Goal: Task Accomplishment & Management: Use online tool/utility

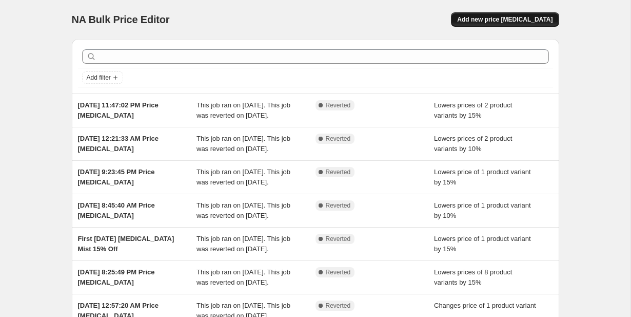
click at [510, 19] on span "Add new price [MEDICAL_DATA]" at bounding box center [504, 19] width 95 height 8
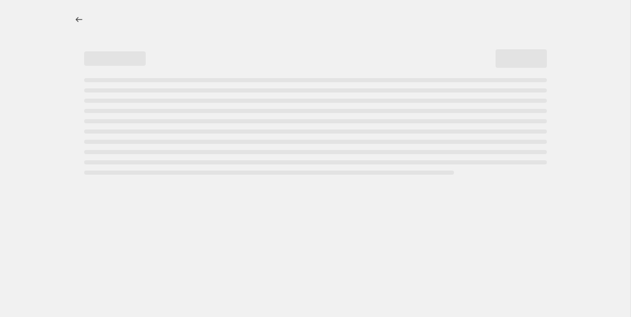
select select "percentage"
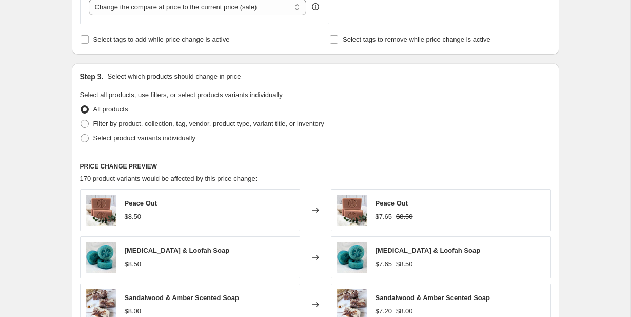
scroll to position [421, 0]
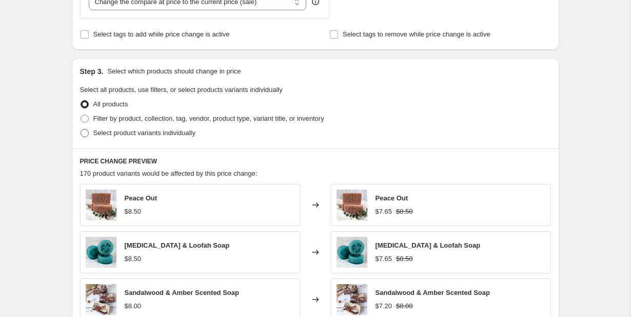
click at [86, 131] on span at bounding box center [85, 133] width 8 height 8
click at [81, 129] on input "Select product variants individually" at bounding box center [81, 129] width 1 height 1
radio input "true"
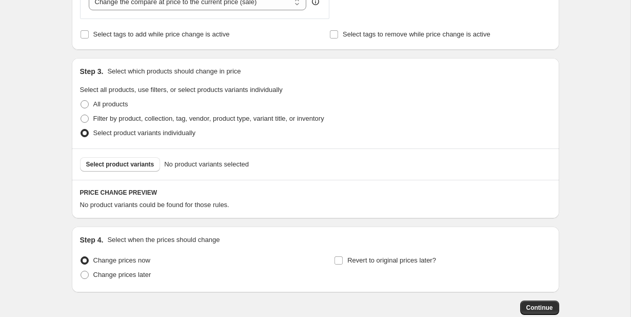
scroll to position [461, 0]
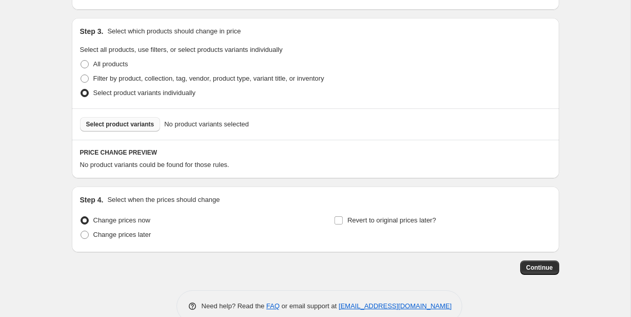
click at [112, 125] on span "Select product variants" at bounding box center [120, 124] width 68 height 8
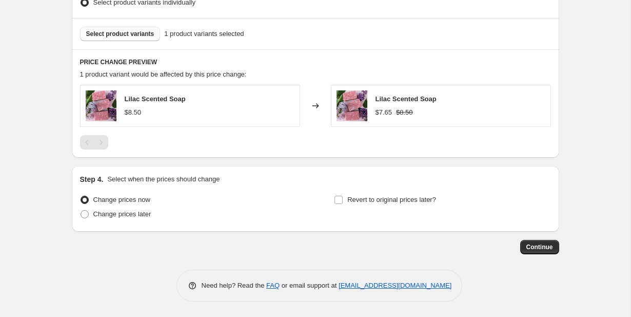
scroll to position [552, 0]
click at [87, 216] on span at bounding box center [85, 214] width 8 height 8
click at [81, 210] on input "Change prices later" at bounding box center [81, 210] width 1 height 1
radio input "true"
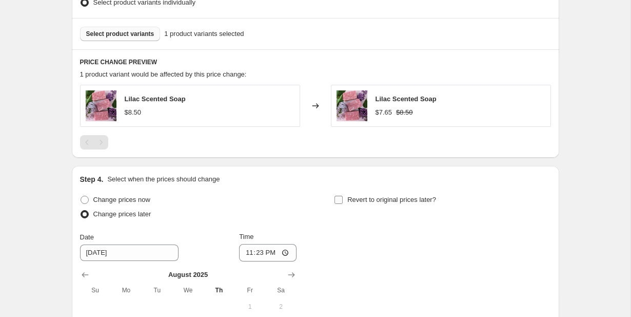
click at [340, 201] on input "Revert to original prices later?" at bounding box center [339, 200] width 8 height 8
checkbox input "true"
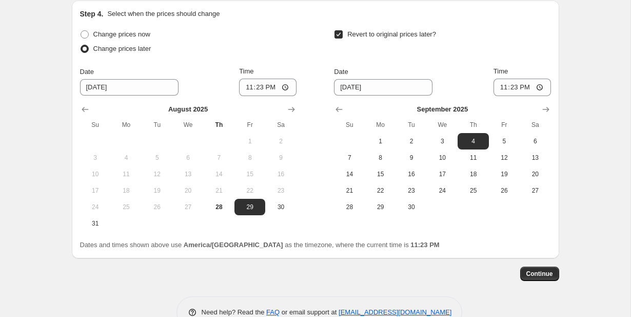
scroll to position [713, 0]
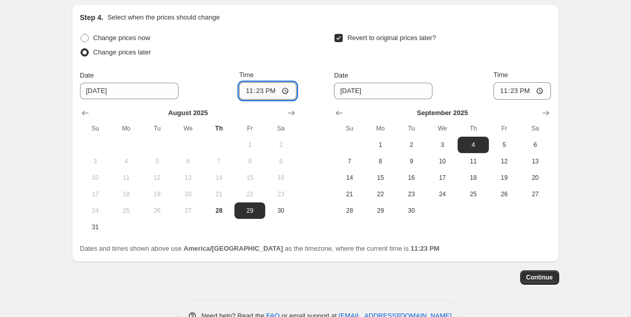
click at [263, 88] on input "23:23" at bounding box center [267, 90] width 57 height 17
click at [276, 91] on input "19:23" at bounding box center [267, 90] width 57 height 17
click at [288, 94] on input "19:00" at bounding box center [267, 90] width 57 height 17
type input "07:00"
click at [373, 93] on input "[DATE]" at bounding box center [383, 91] width 99 height 16
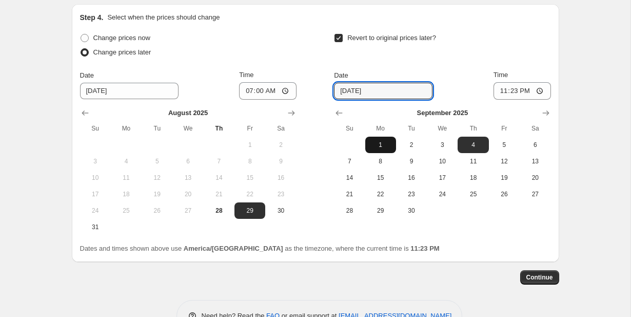
click at [387, 150] on button "1" at bounding box center [380, 144] width 31 height 16
type input "[DATE]"
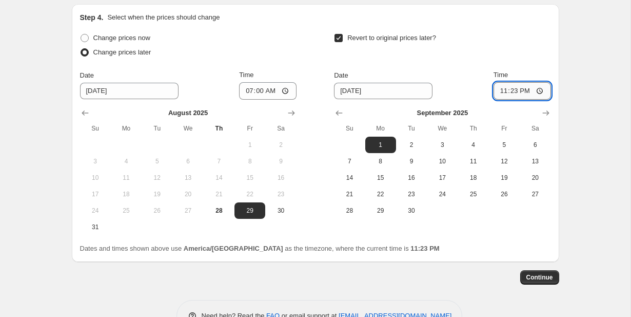
click at [531, 92] on input "23:23" at bounding box center [522, 90] width 57 height 17
type input "23:59"
click at [540, 65] on div "Revert to original prices later? Date [DATE] Time 23:59 [DATE] Su Mo Tu We Th F…" at bounding box center [442, 125] width 217 height 188
click at [540, 277] on span "Continue" at bounding box center [539, 277] width 27 height 8
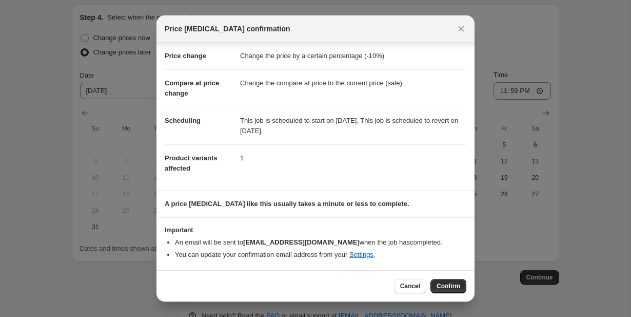
scroll to position [18, 0]
click at [446, 289] on span "Confirm" at bounding box center [449, 286] width 24 height 8
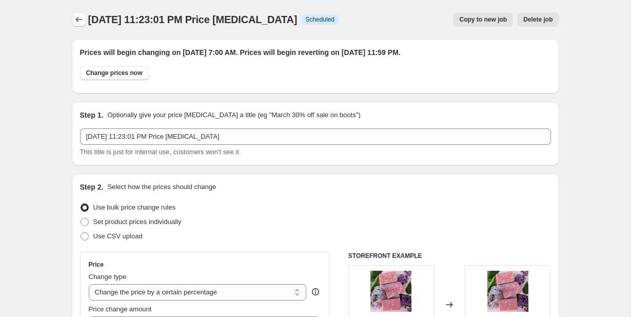
click at [76, 17] on icon "Price change jobs" at bounding box center [79, 19] width 10 height 10
